Goal: Check status: Check status

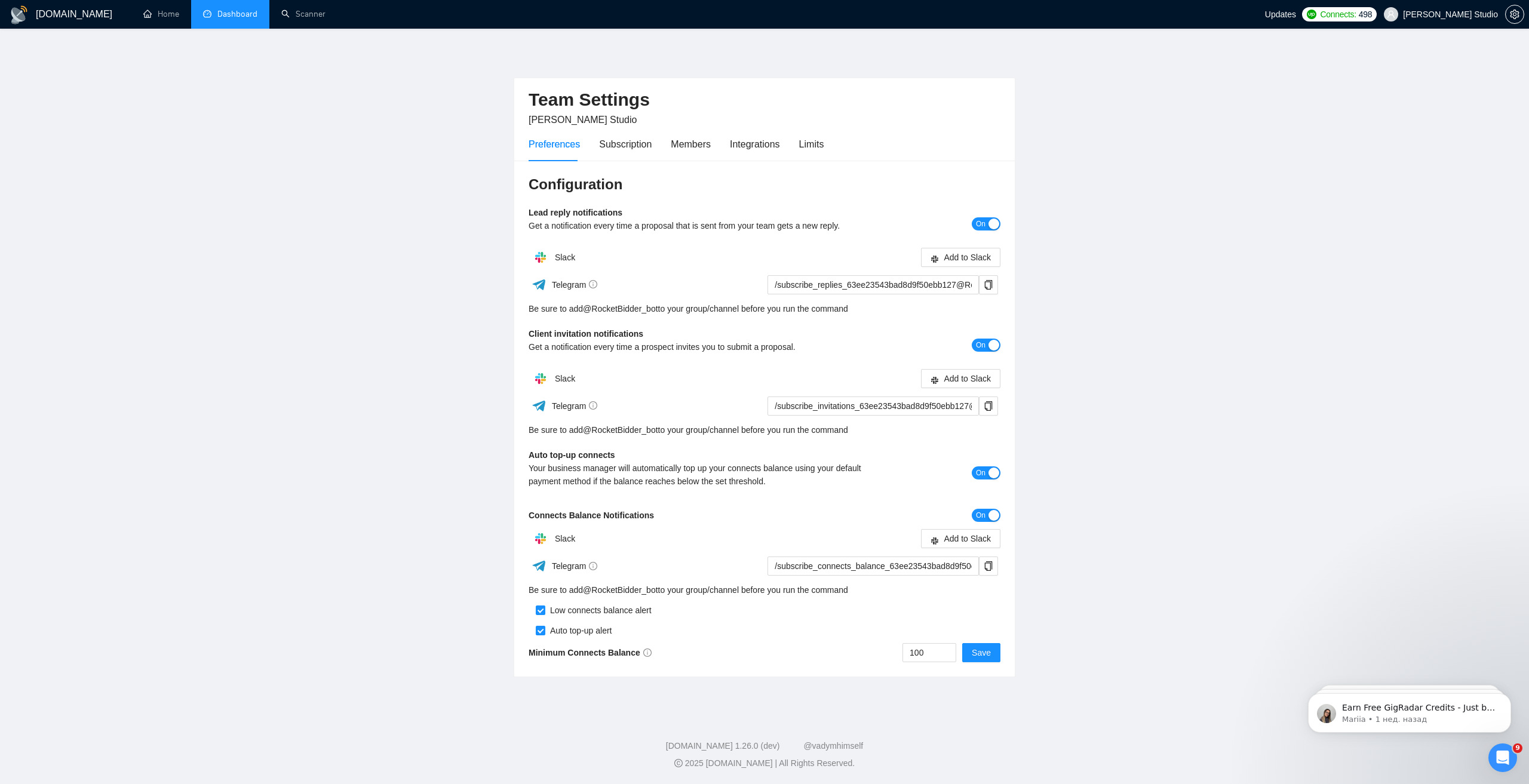
click at [235, 16] on link "Dashboard" at bounding box center [230, 14] width 54 height 10
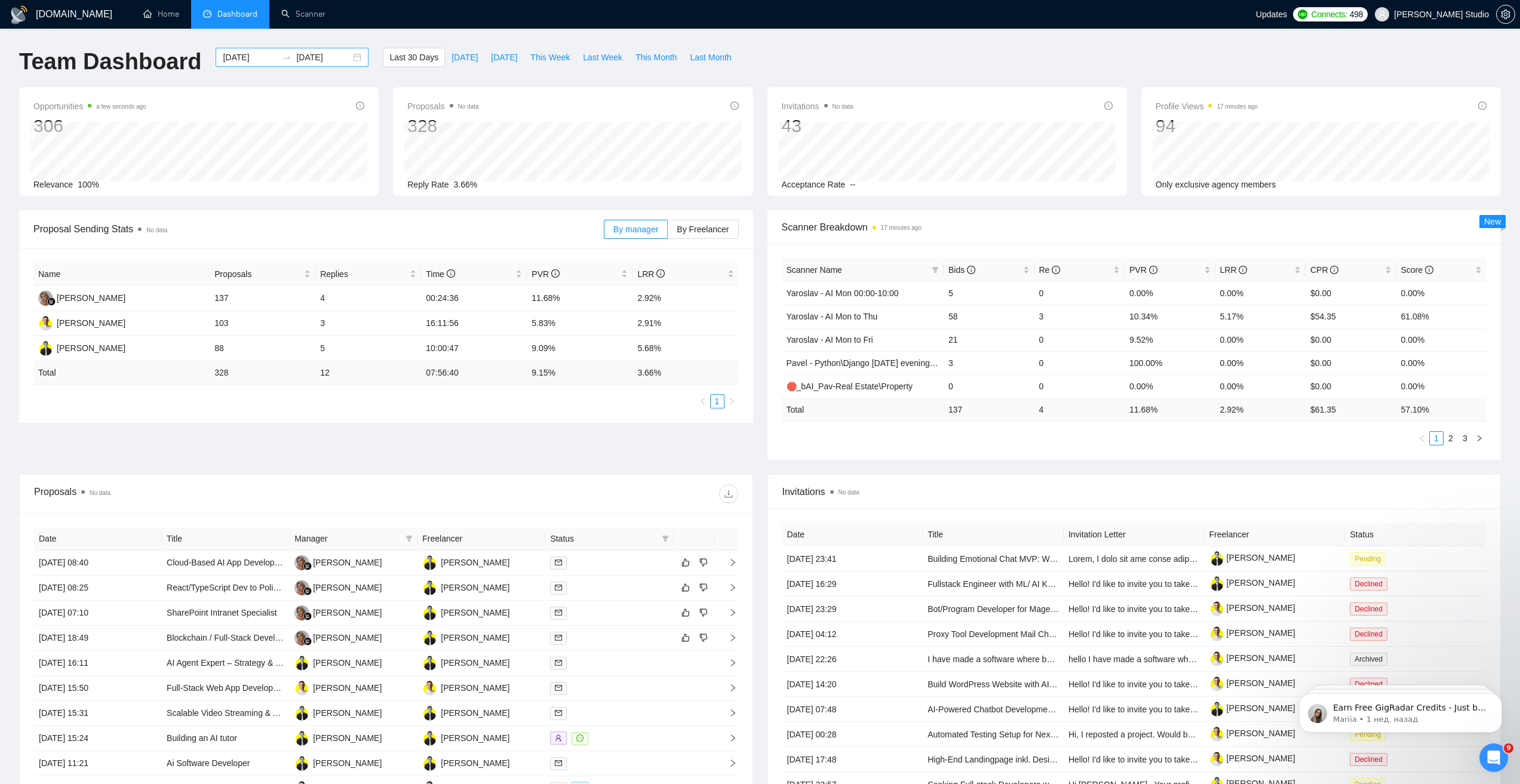
click at [348, 58] on div "[DATE] [DATE]" at bounding box center [292, 57] width 153 height 19
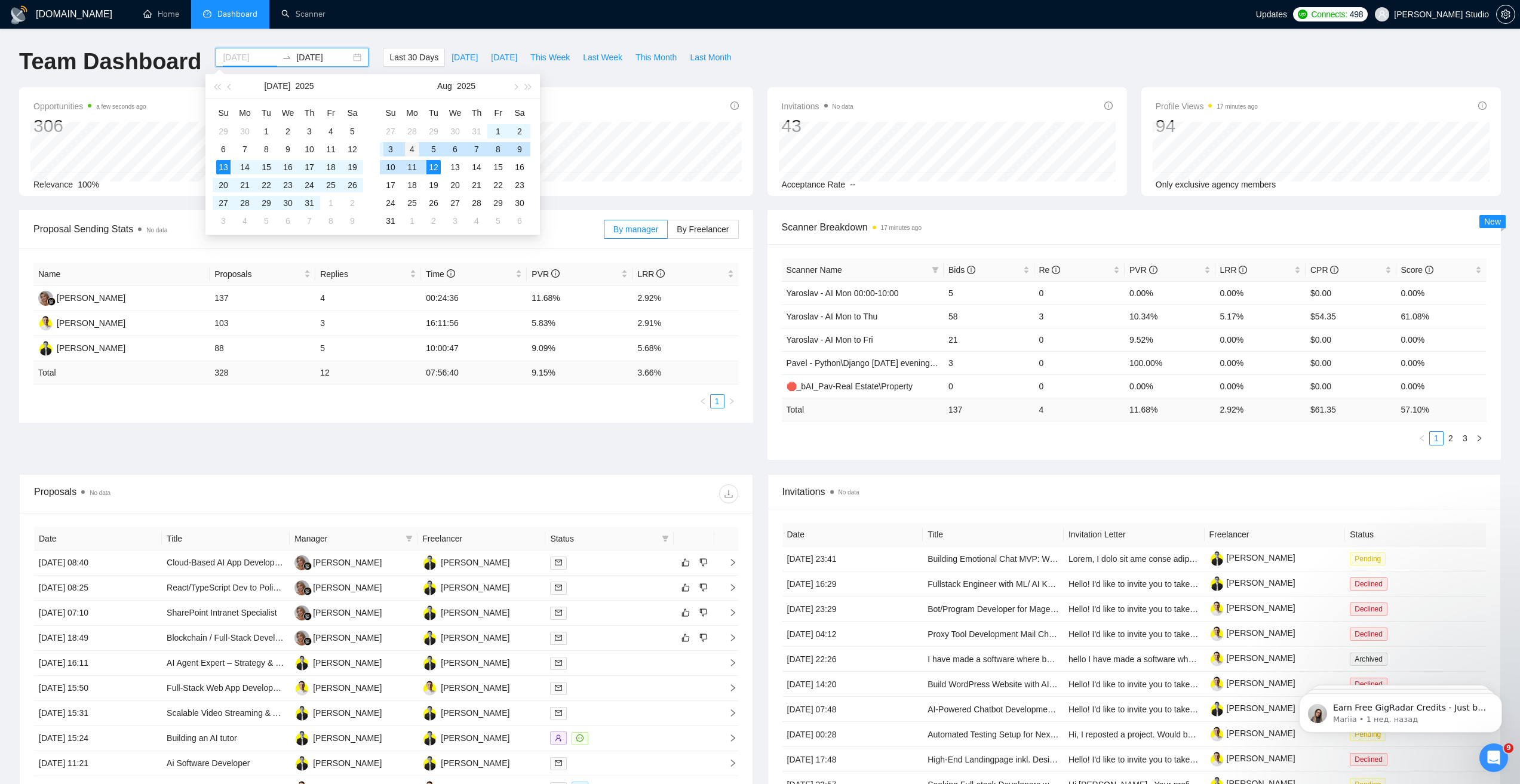
type input "[DATE]"
click at [410, 149] on div "4" at bounding box center [412, 149] width 14 height 14
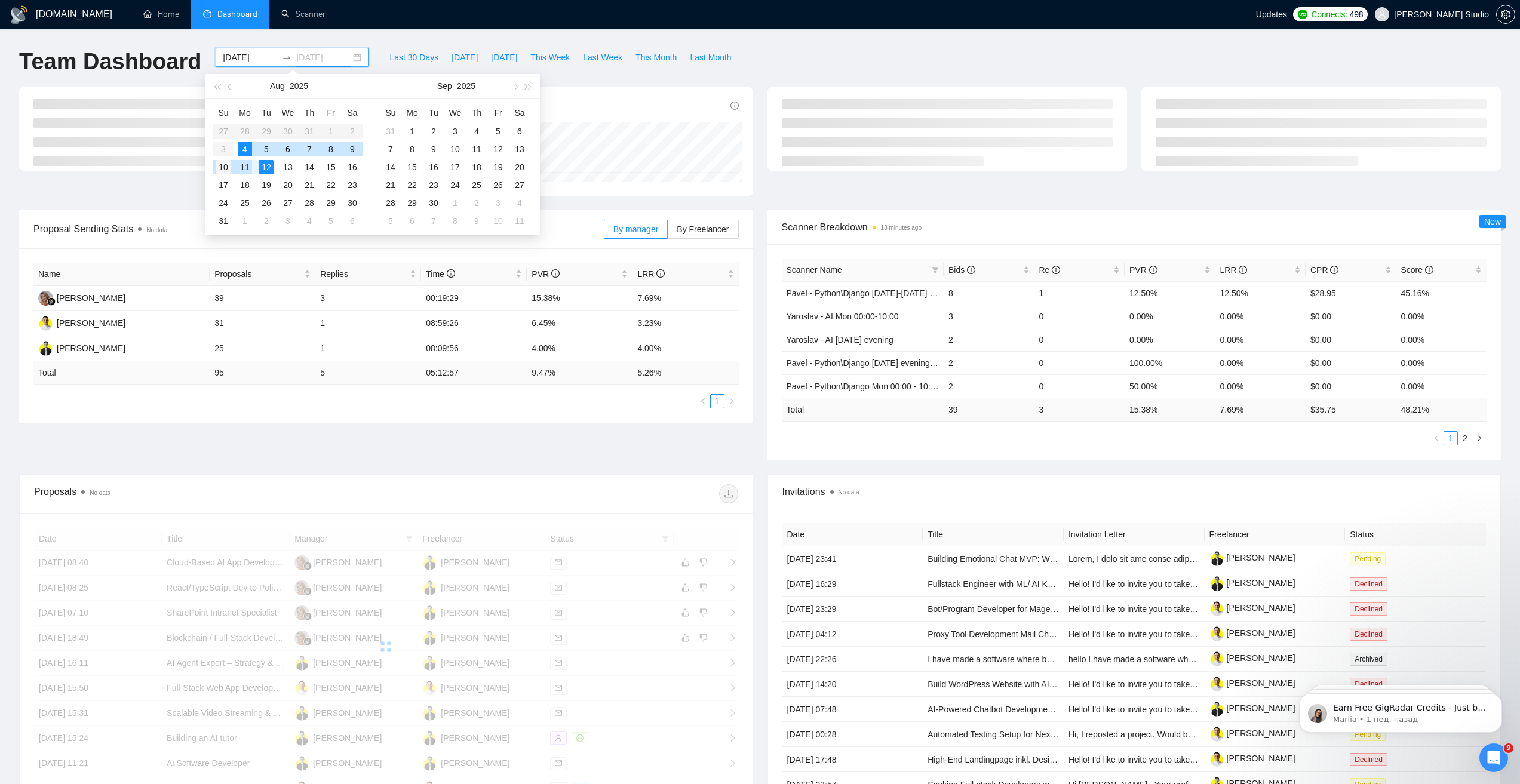
type input "[DATE]"
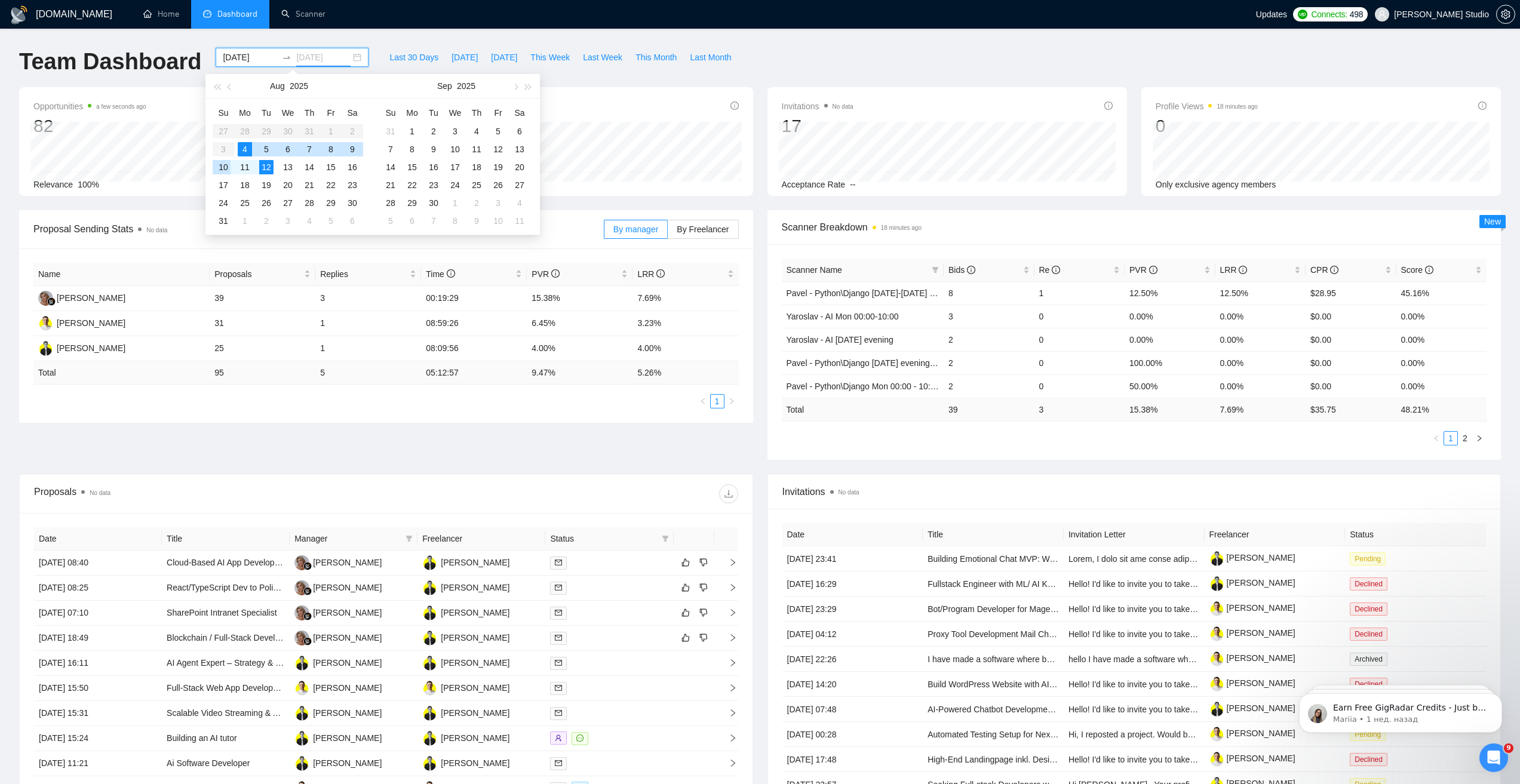
click at [222, 164] on div "10" at bounding box center [223, 167] width 14 height 14
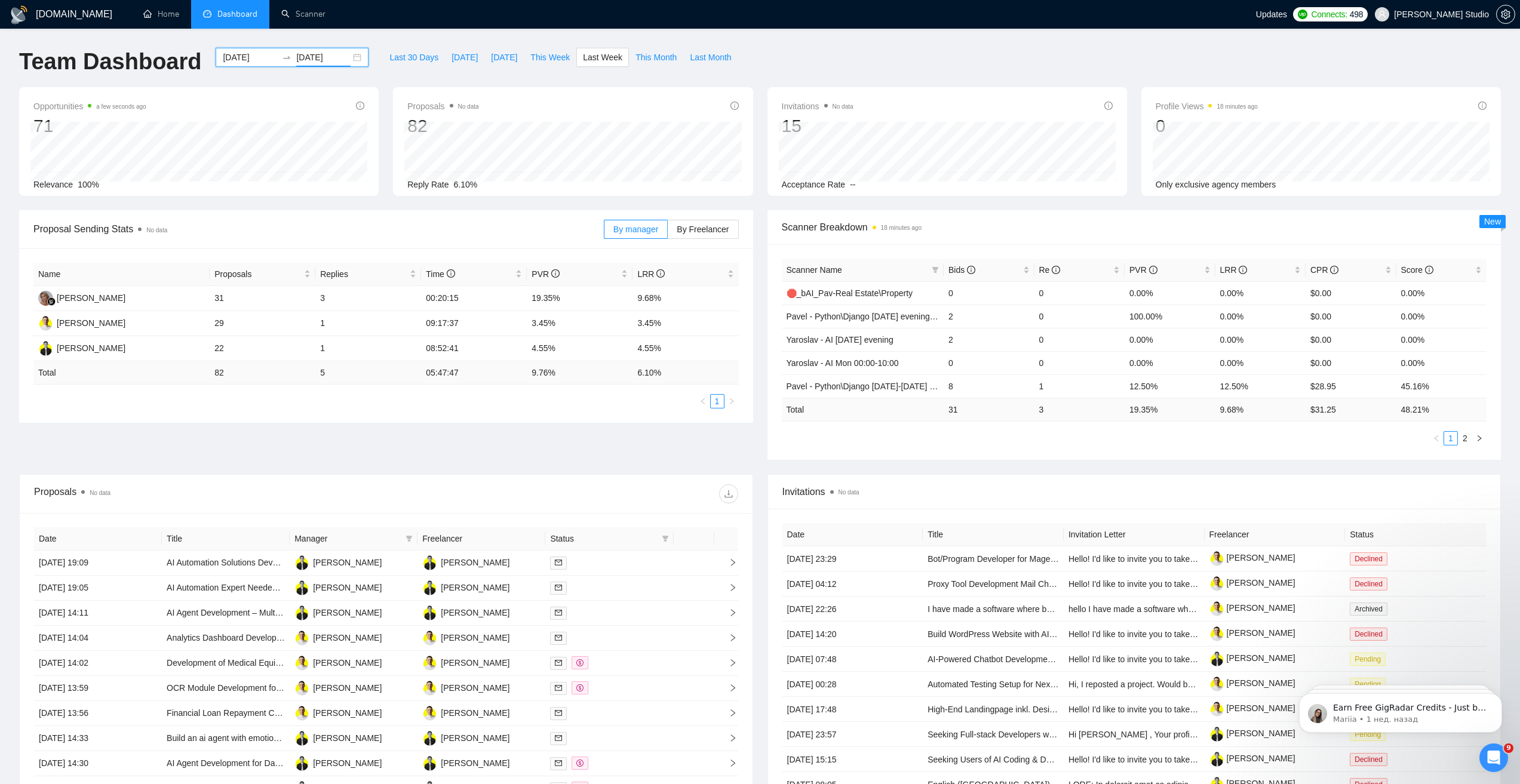
click at [0, 175] on div "[DOMAIN_NAME] Home Dashboard Scanner Updates Connects: 498 [PERSON_NAME] Studio…" at bounding box center [760, 473] width 1520 height 947
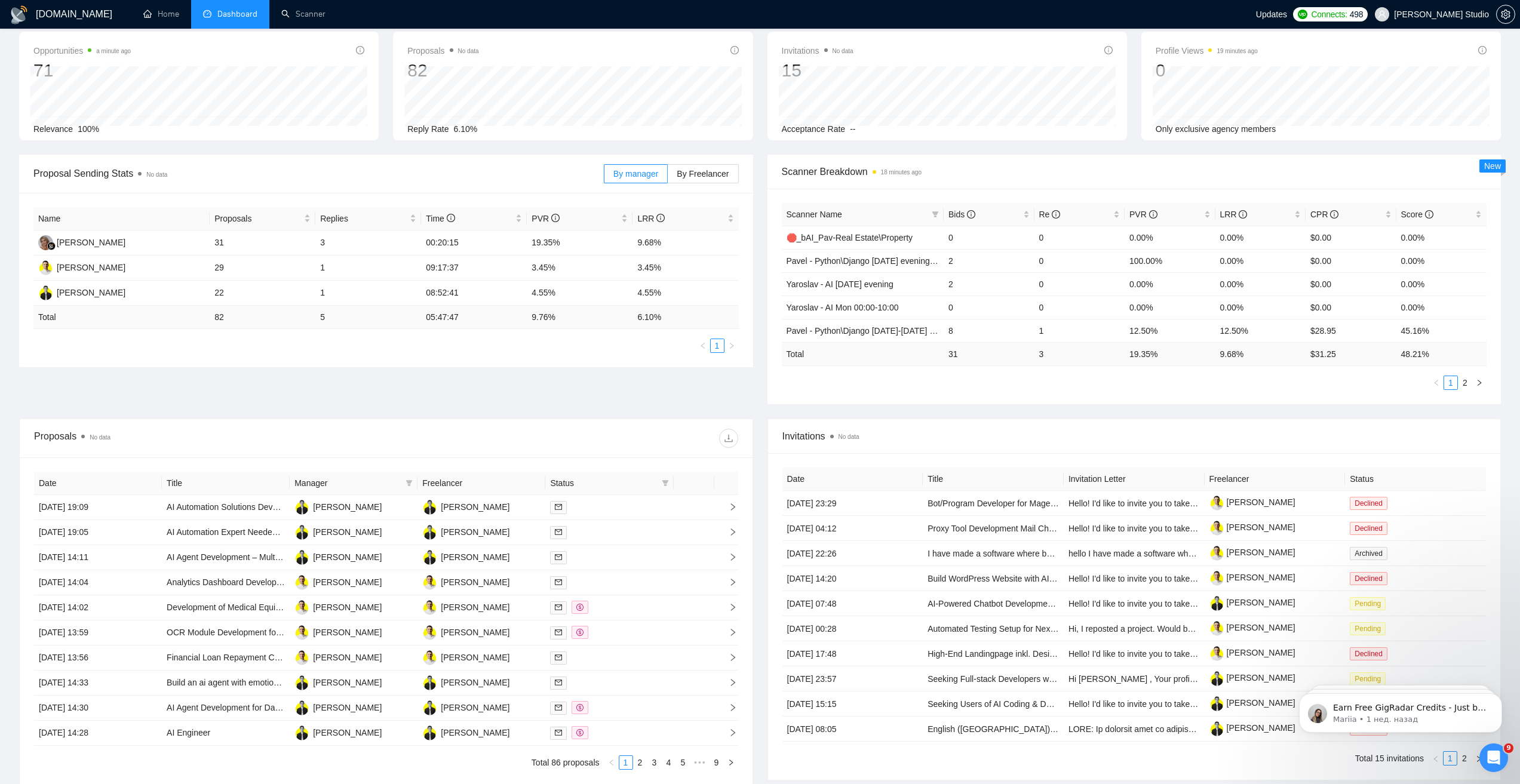
scroll to position [60, 0]
click at [1464, 376] on link "2" at bounding box center [1465, 378] width 13 height 13
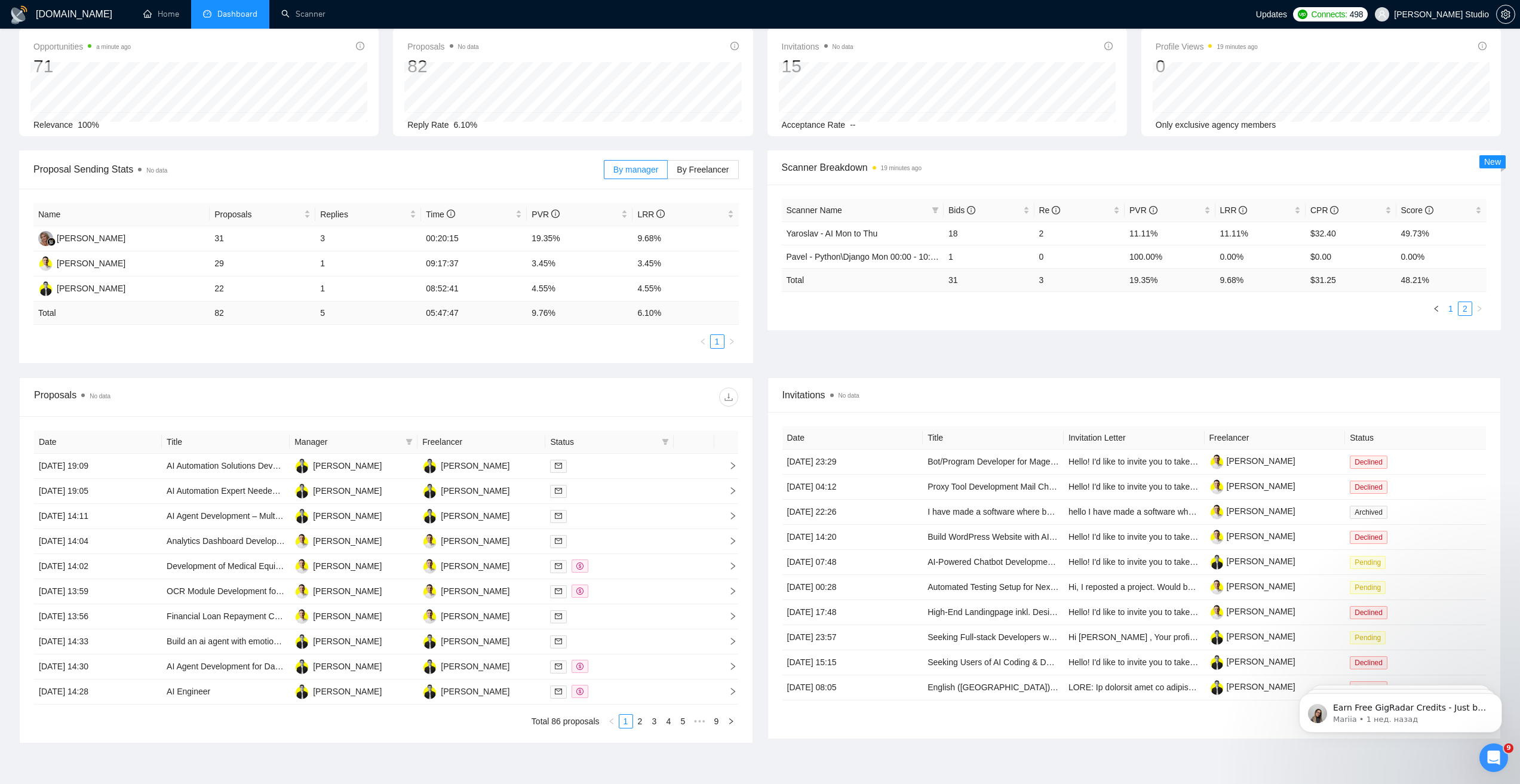
click at [1447, 307] on link "1" at bounding box center [1450, 308] width 13 height 13
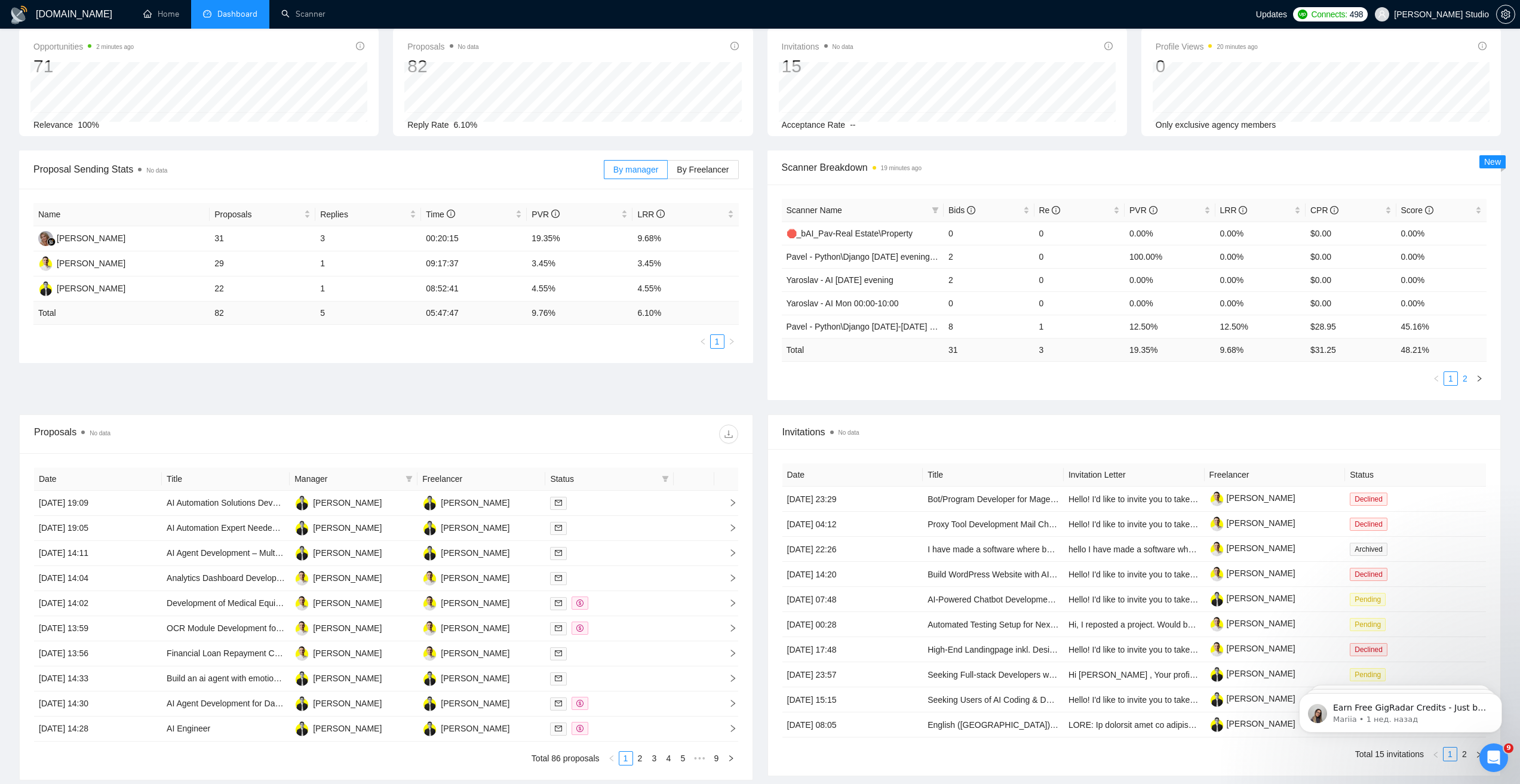
click at [1465, 380] on link "2" at bounding box center [1465, 378] width 13 height 13
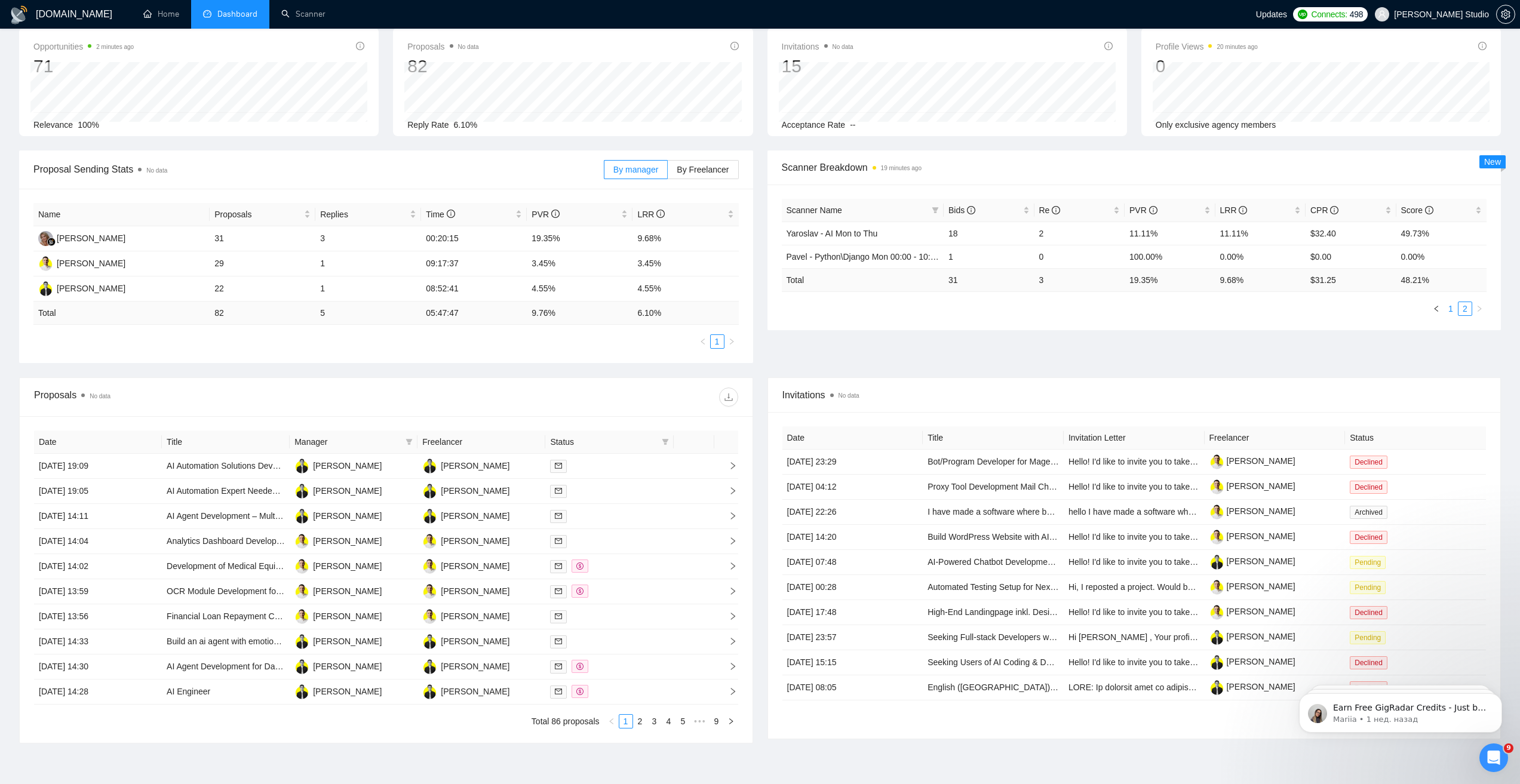
click at [1452, 311] on link "1" at bounding box center [1450, 308] width 13 height 13
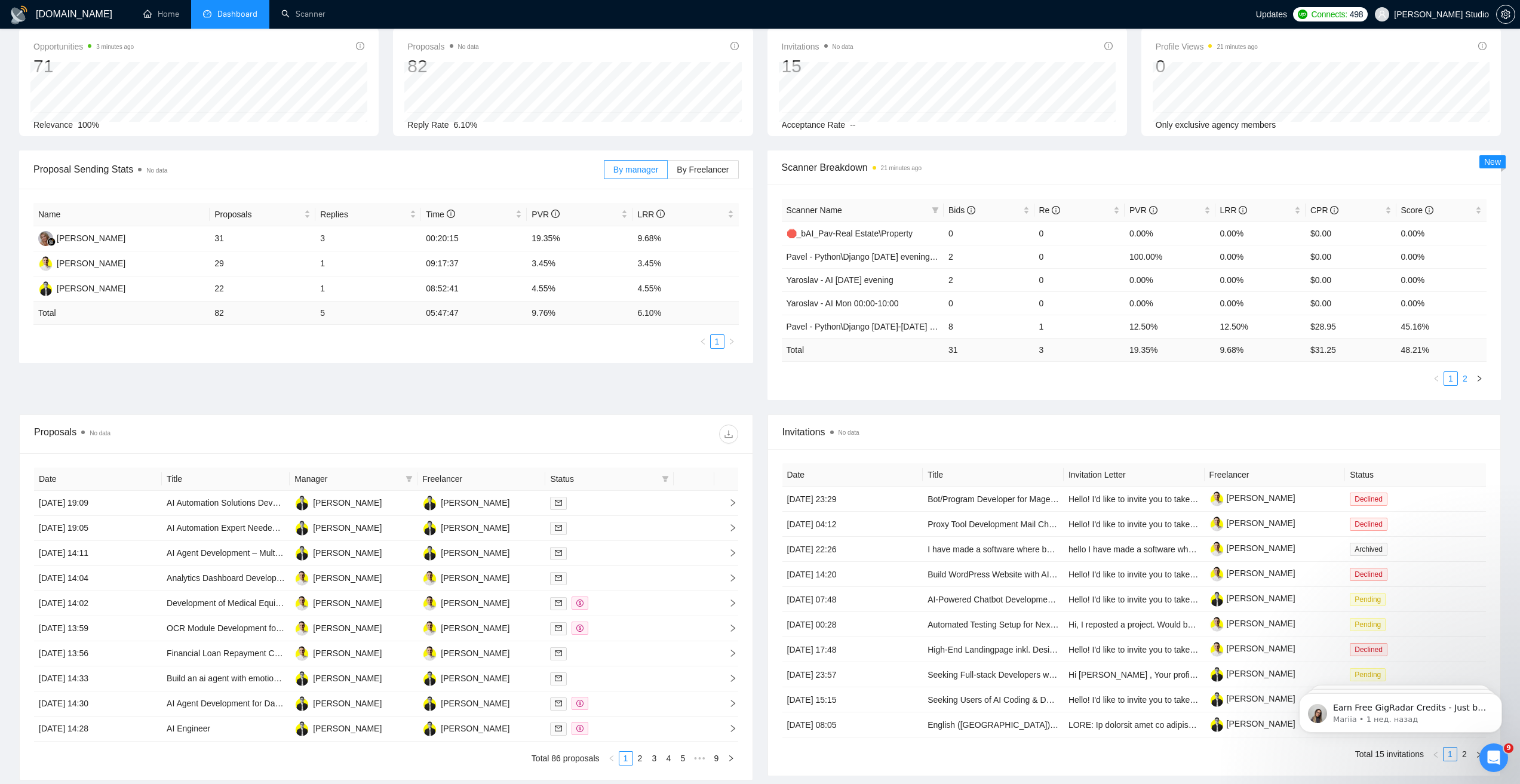
click at [1461, 373] on link "2" at bounding box center [1465, 378] width 13 height 13
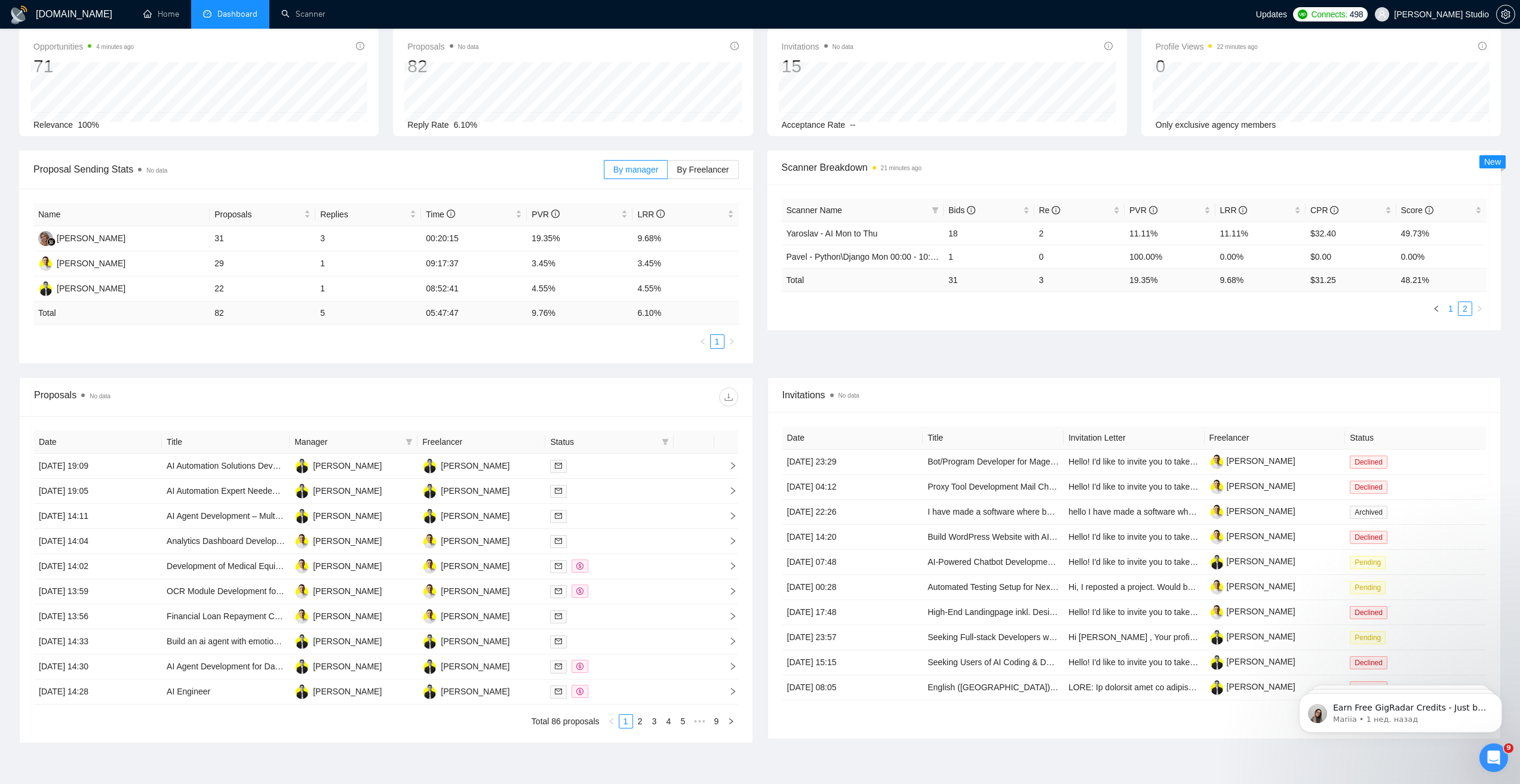
click at [1453, 313] on link "1" at bounding box center [1450, 308] width 13 height 13
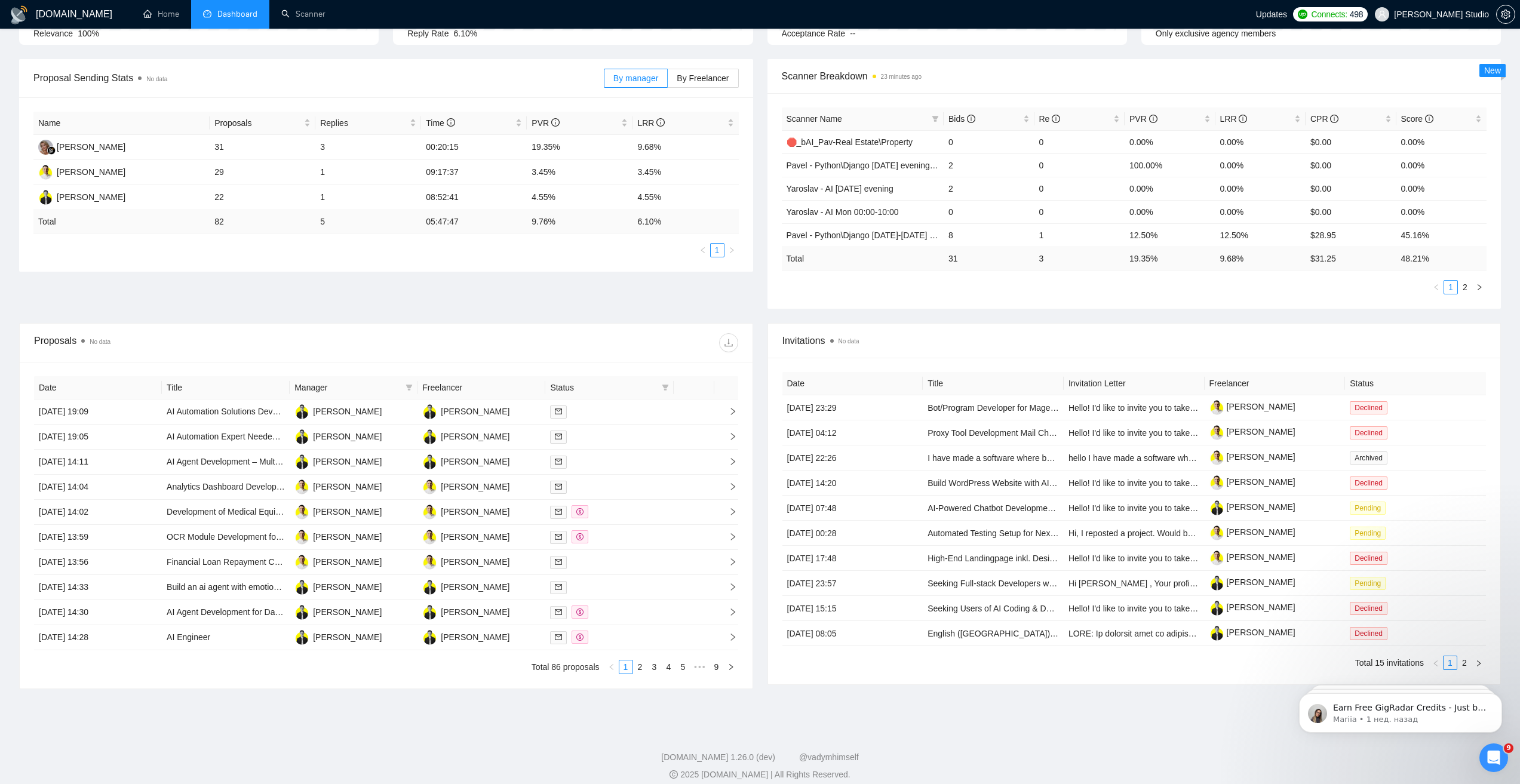
scroll to position [163, 0]
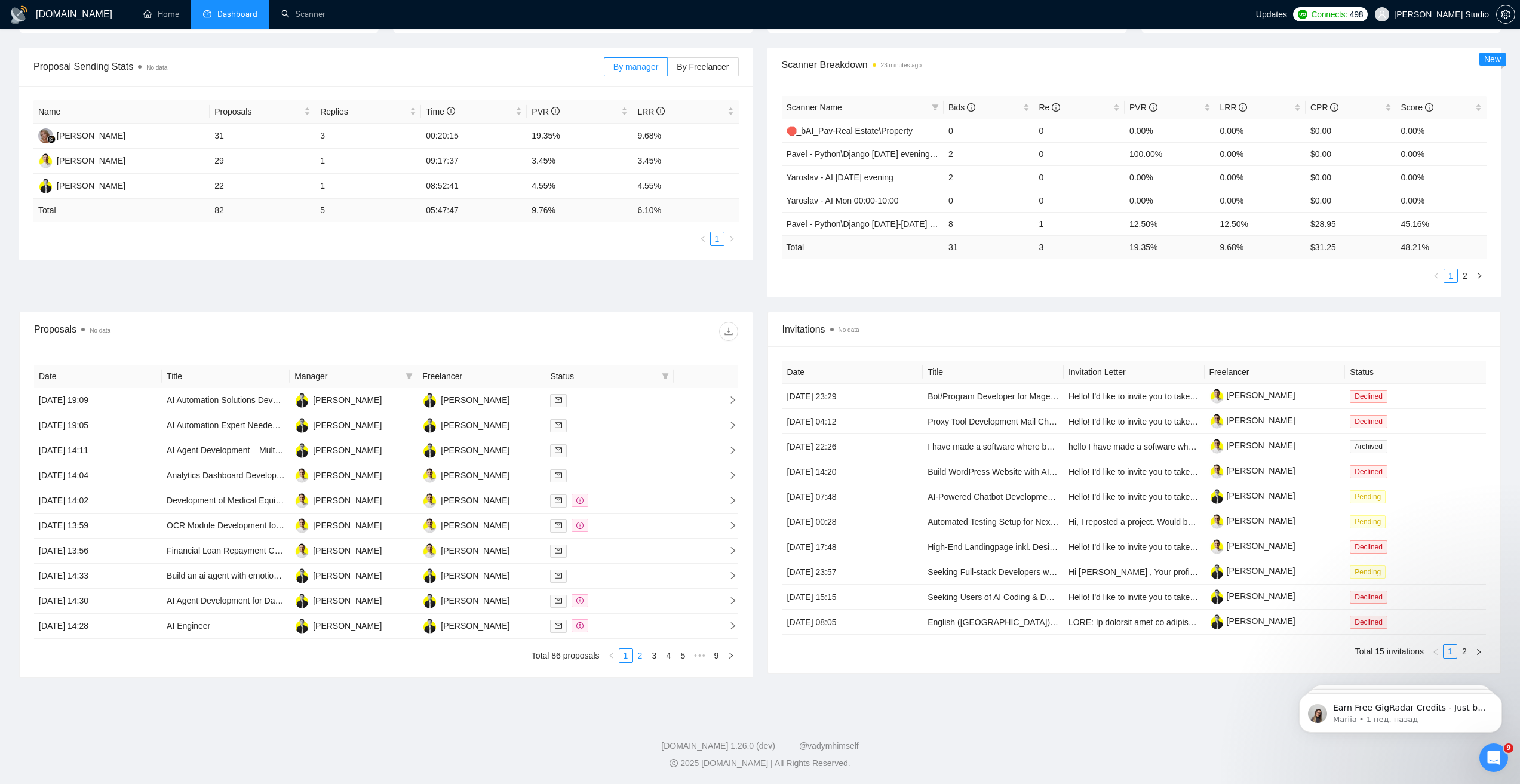
click at [640, 656] on link "2" at bounding box center [640, 656] width 13 height 13
click at [655, 656] on link "3" at bounding box center [654, 656] width 13 height 13
click at [669, 656] on link "4" at bounding box center [668, 656] width 13 height 13
click at [669, 656] on link "5" at bounding box center [668, 656] width 13 height 13
click at [672, 655] on link "6" at bounding box center [668, 656] width 13 height 13
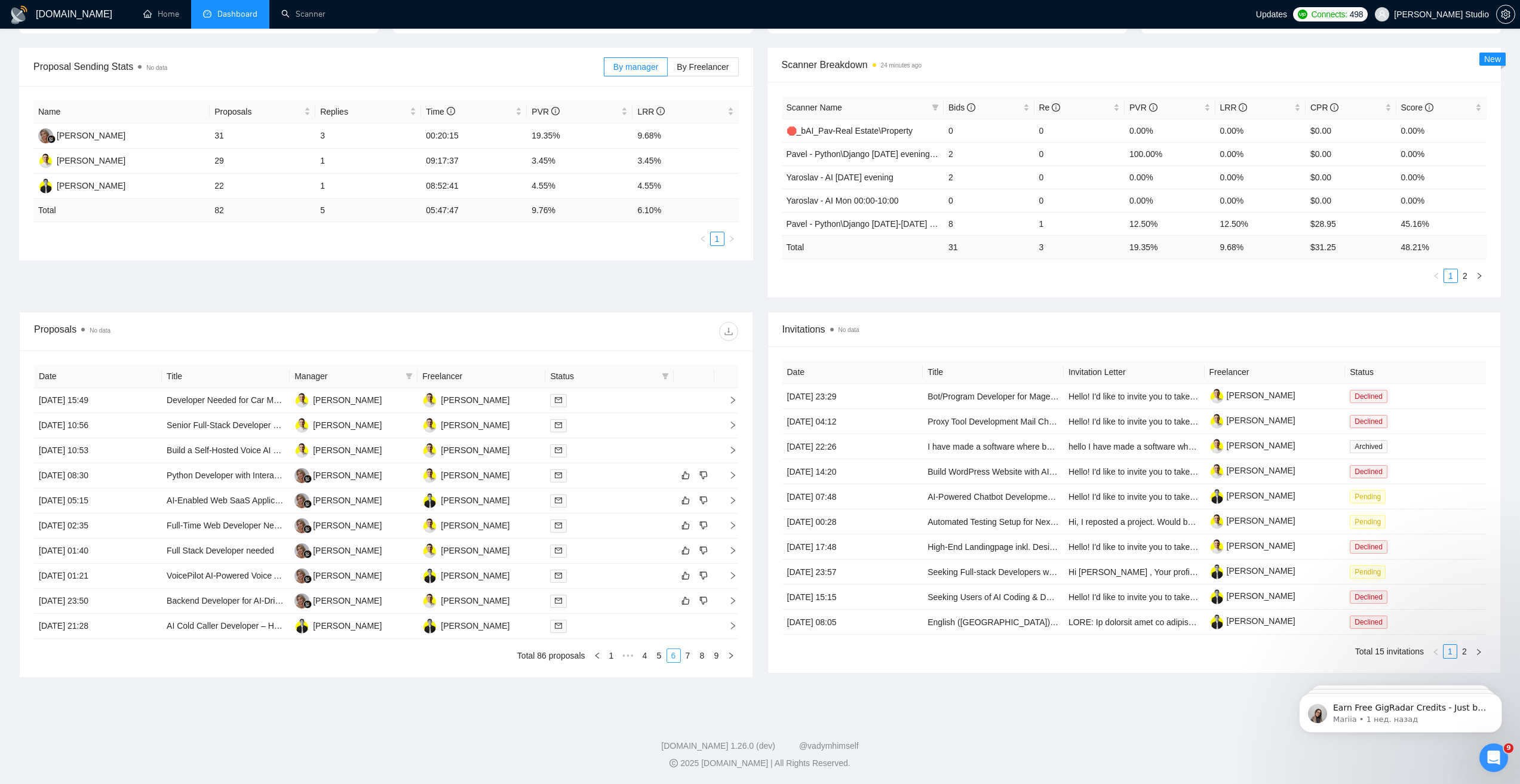
click at [672, 655] on link "6" at bounding box center [674, 656] width 13 height 13
click at [688, 656] on link "7" at bounding box center [688, 656] width 13 height 13
click at [702, 656] on link "8" at bounding box center [702, 656] width 13 height 13
click at [715, 656] on link "9" at bounding box center [716, 656] width 13 height 13
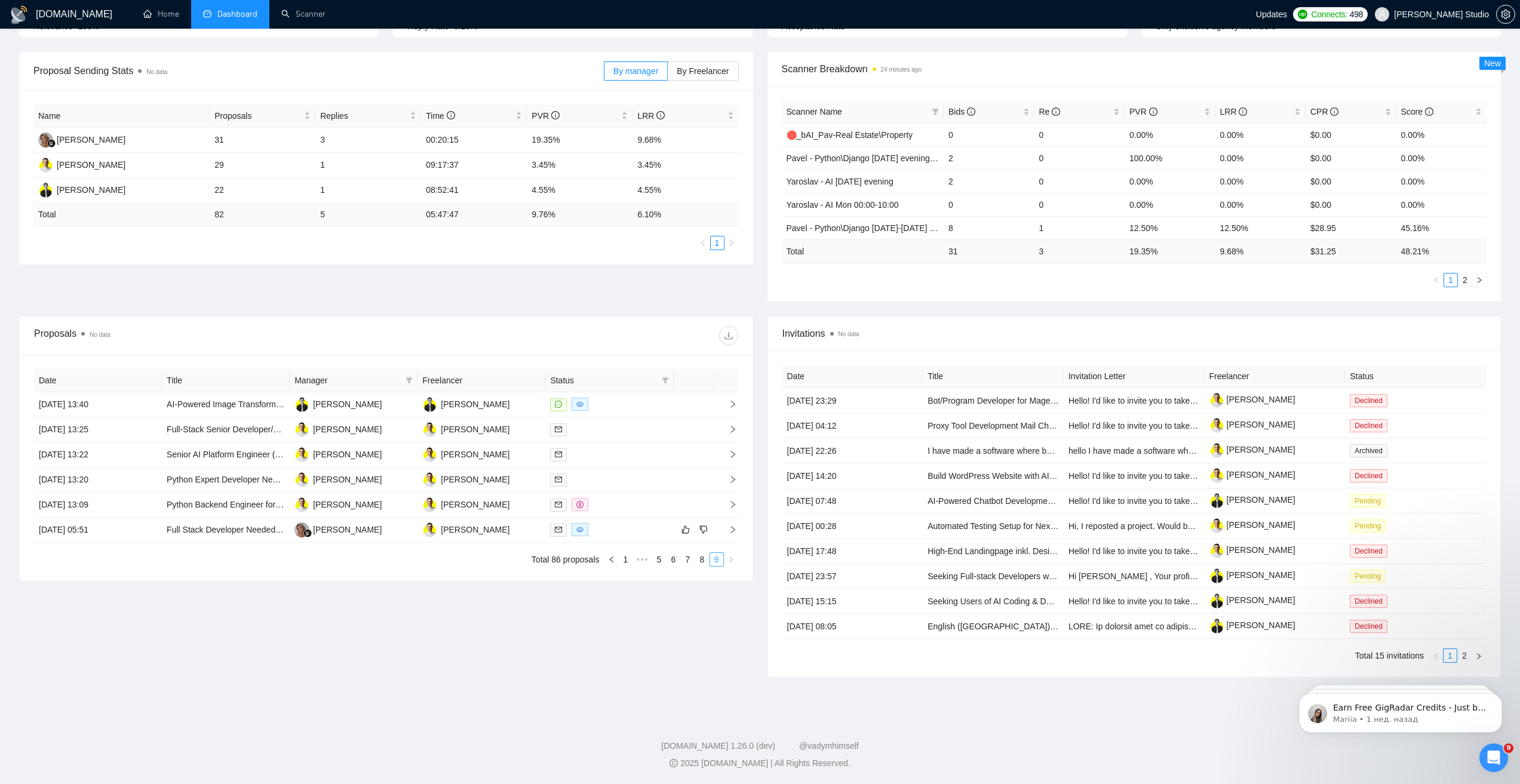
scroll to position [158, 0]
click at [1462, 655] on link "2" at bounding box center [1464, 656] width 13 height 13
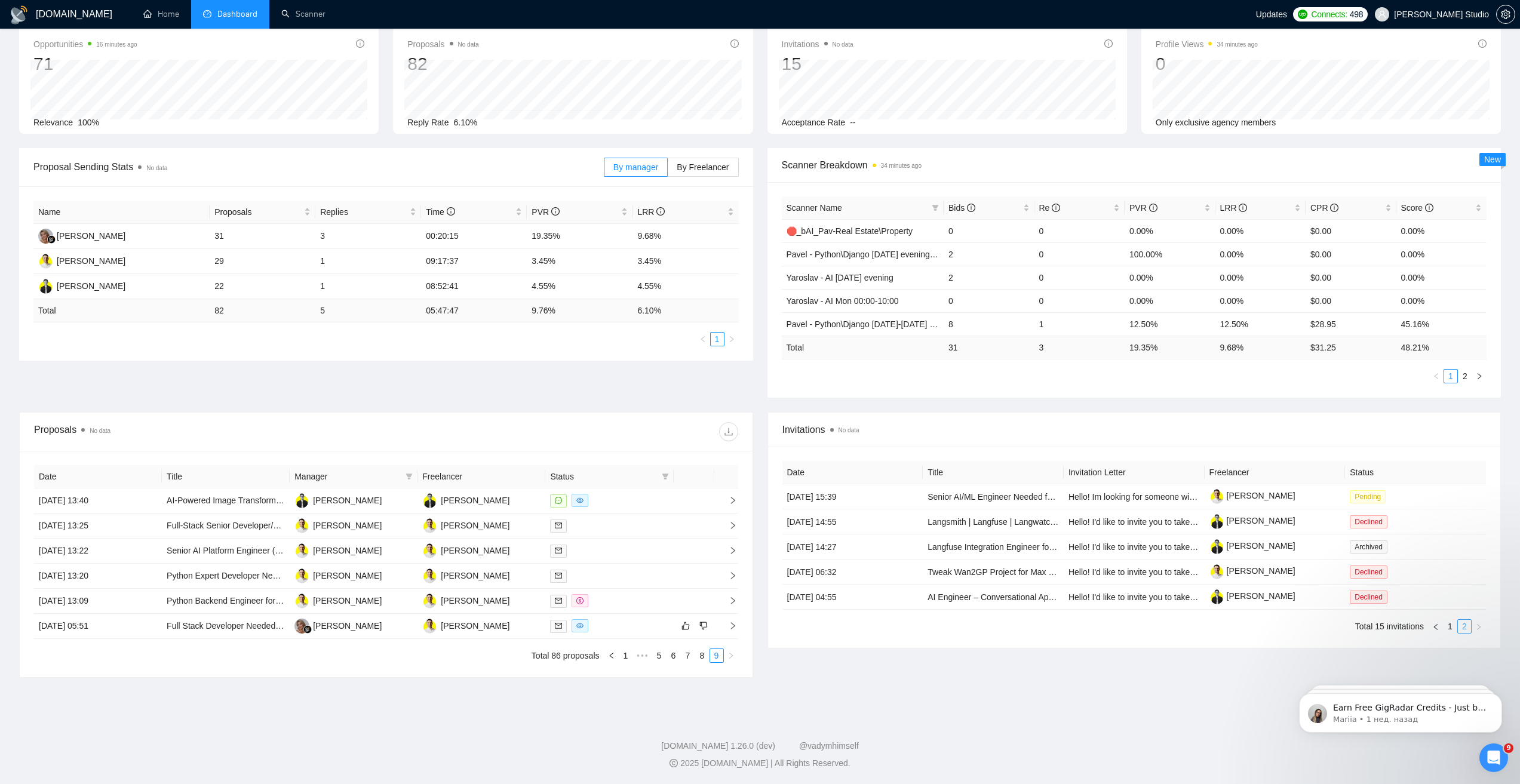
scroll to position [62, 0]
click at [1449, 628] on link "1" at bounding box center [1450, 626] width 13 height 13
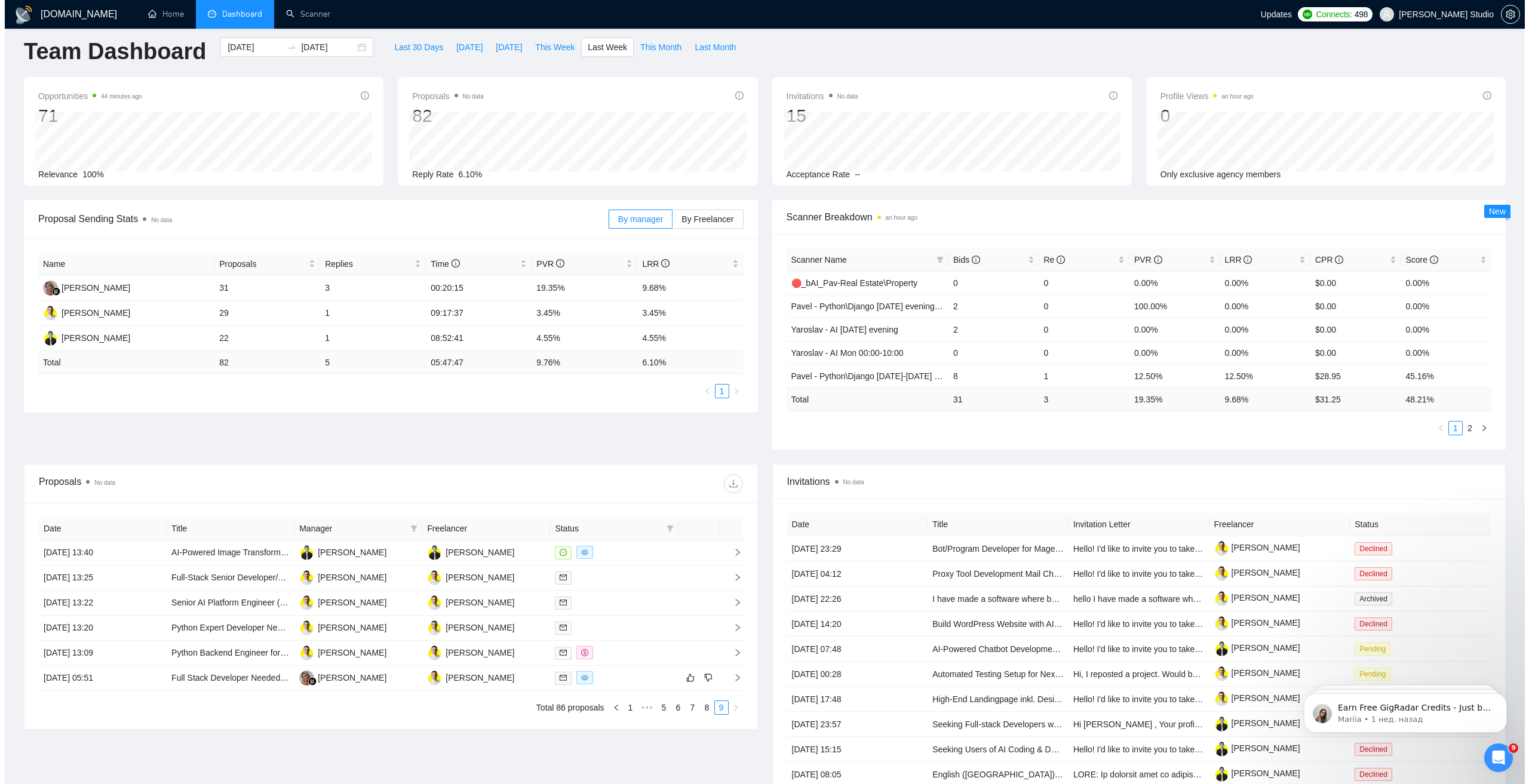
scroll to position [0, 0]
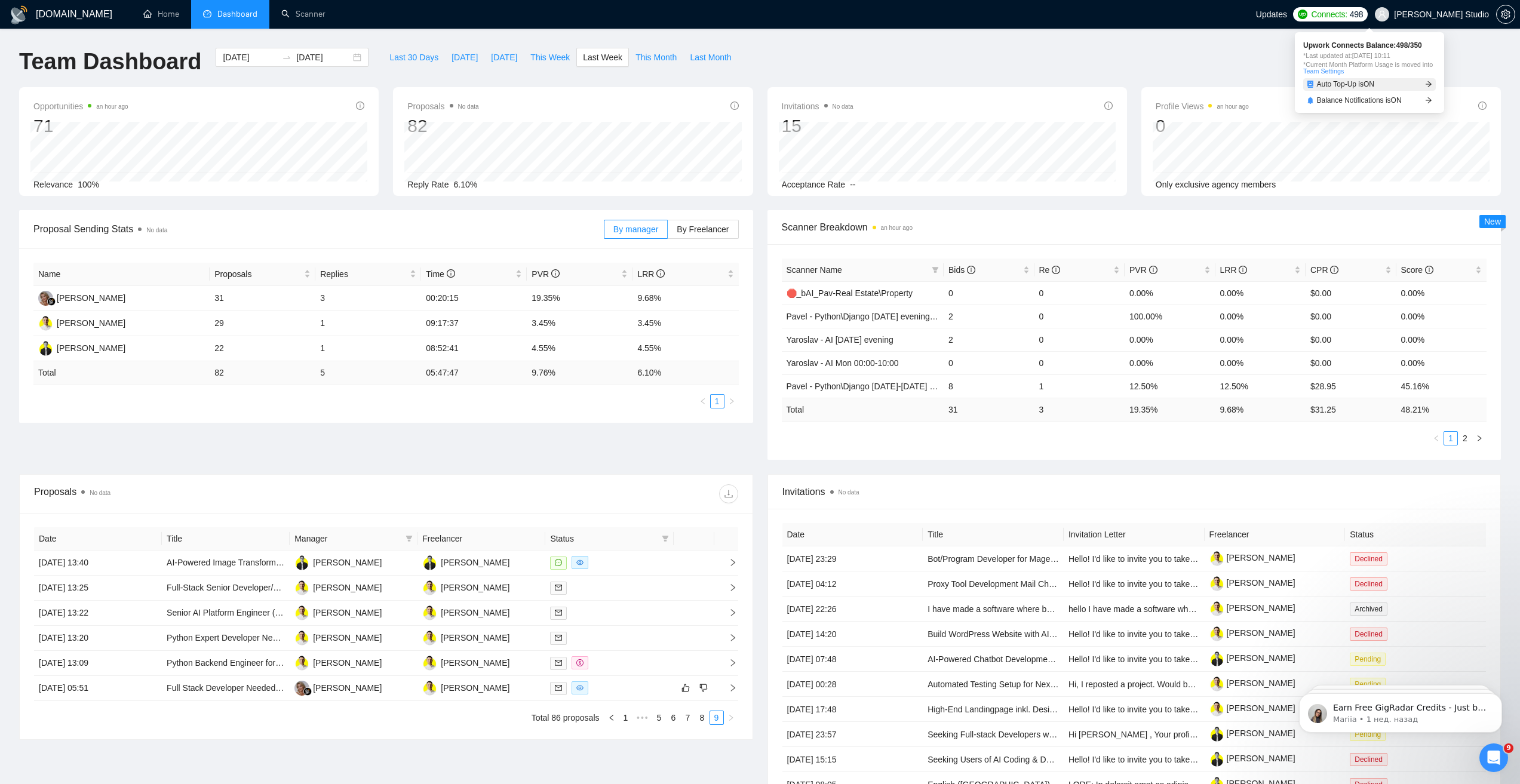
click at [1356, 83] on span "Auto Top-Up is ON" at bounding box center [1346, 84] width 58 height 7
